Goal: Information Seeking & Learning: Compare options

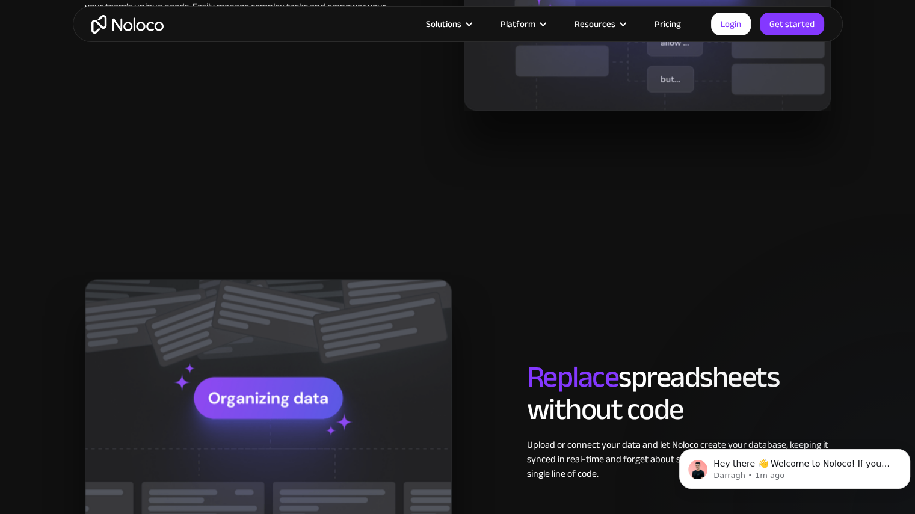
scroll to position [1138, 0]
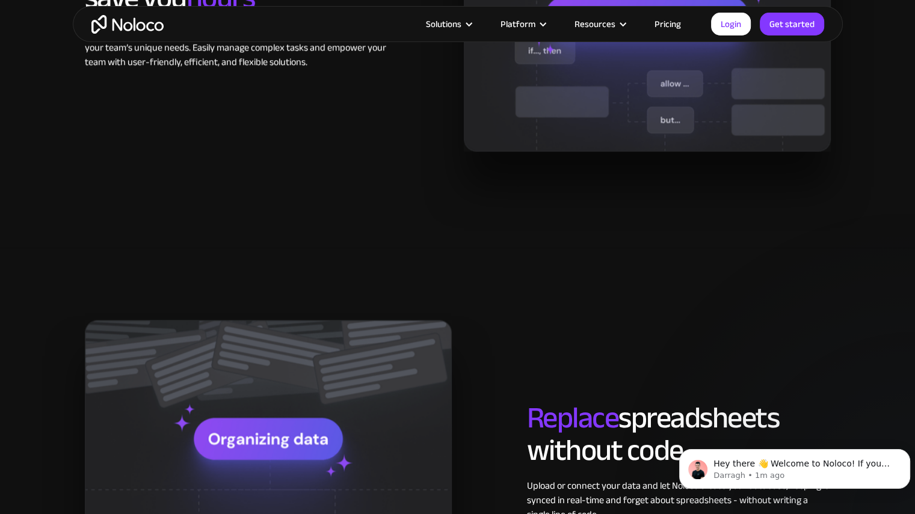
click at [670, 25] on link "Pricing" at bounding box center [667, 24] width 57 height 16
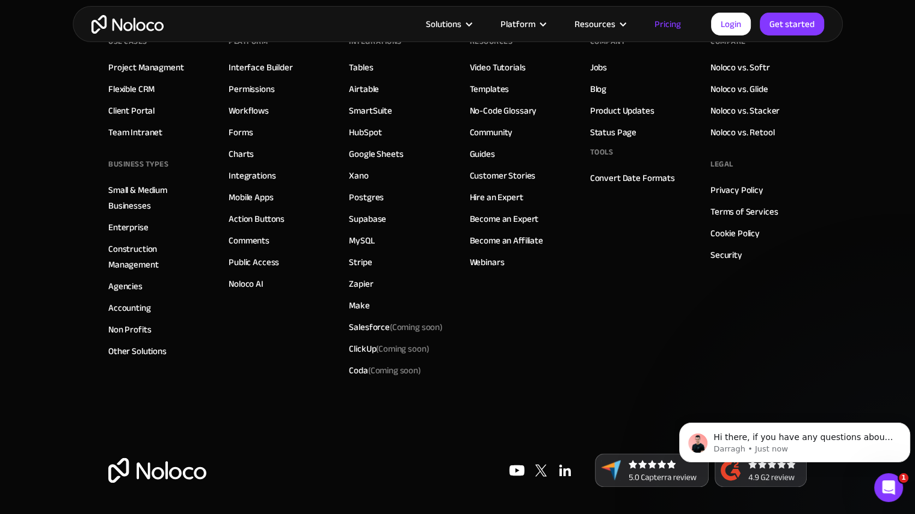
scroll to position [6043, 0]
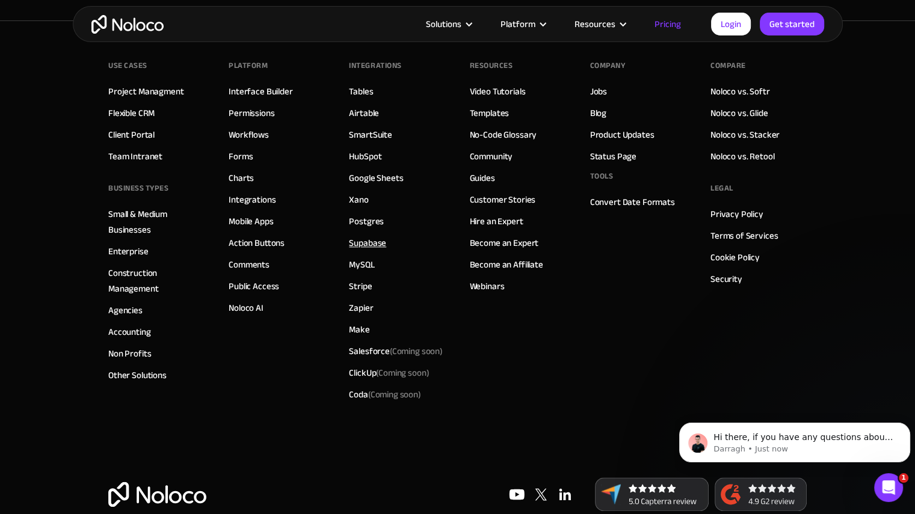
click at [352, 240] on link "Supabase" at bounding box center [367, 243] width 37 height 16
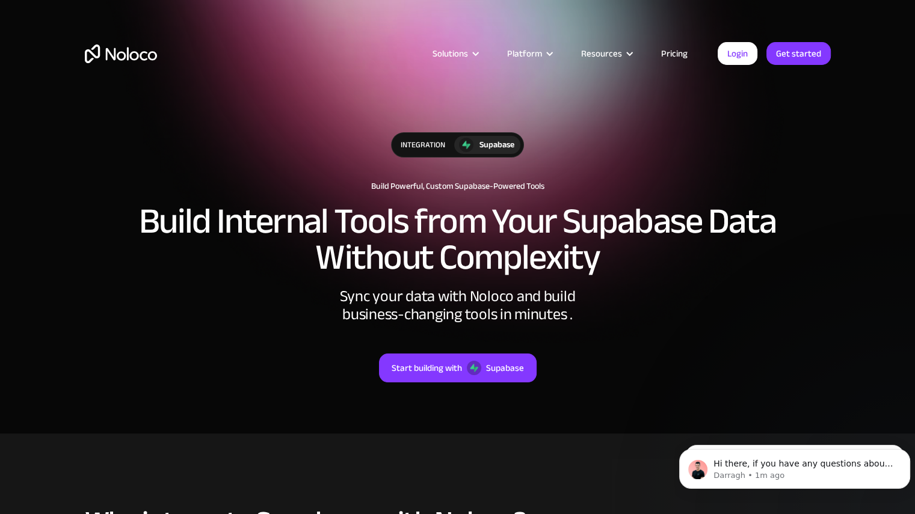
click at [448, 142] on div "integration" at bounding box center [423, 145] width 63 height 24
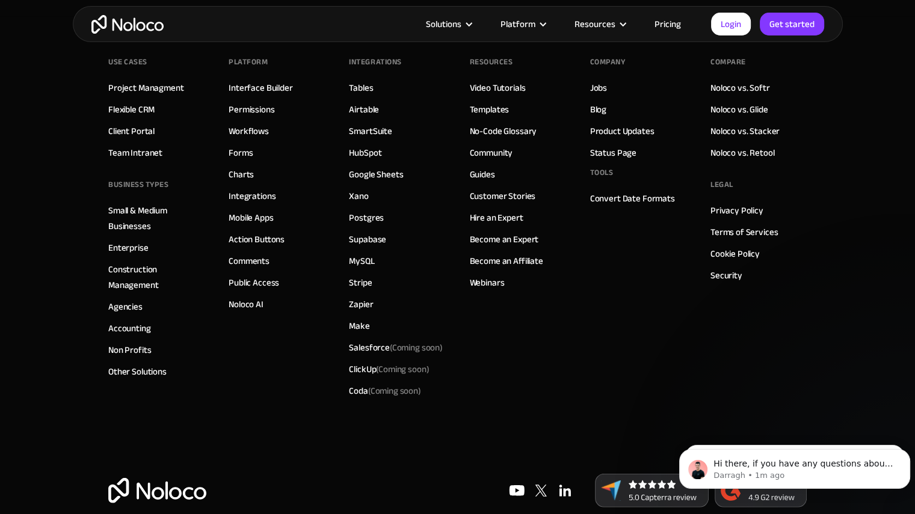
scroll to position [3369, 0]
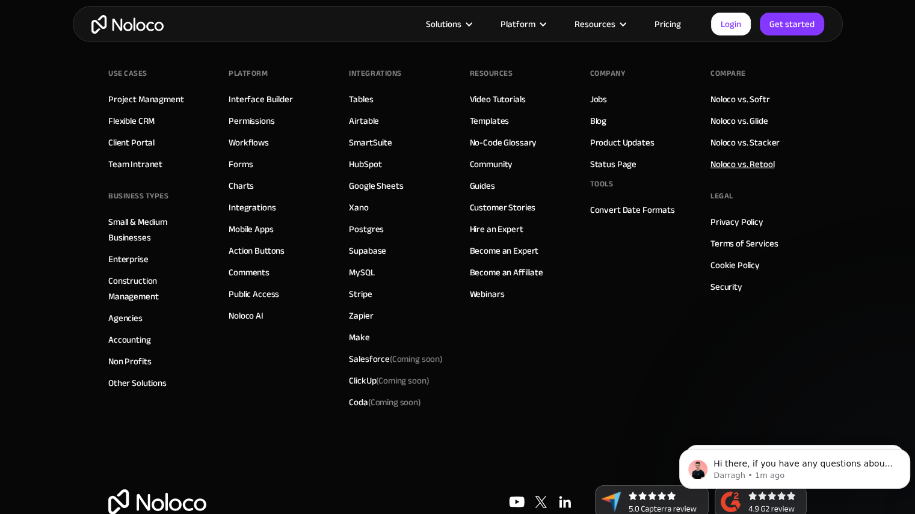
click at [733, 161] on link "Noloco vs. Retool" at bounding box center [742, 164] width 64 height 16
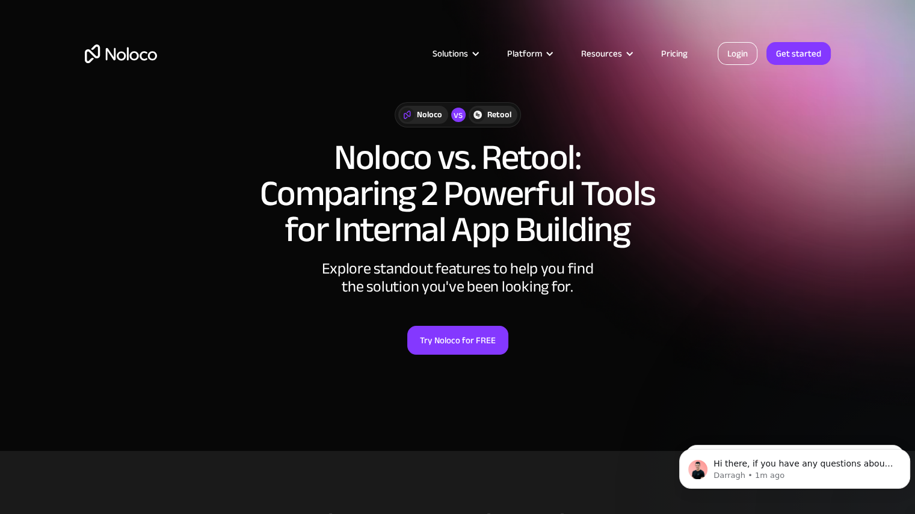
click at [747, 55] on link "Login" at bounding box center [738, 53] width 40 height 23
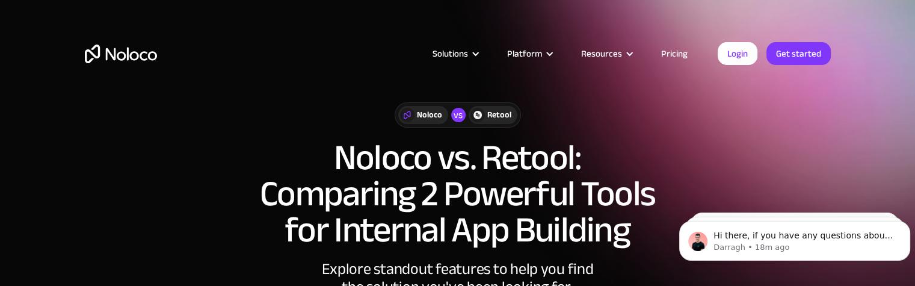
drag, startPoint x: 496, startPoint y: 159, endPoint x: 751, endPoint y: 183, distance: 256.9
click at [751, 183] on h1 "Noloco vs. Retool: Comparing 2 Powerful Tools for Internal App Building" at bounding box center [458, 194] width 746 height 108
